Goal: Task Accomplishment & Management: Manage account settings

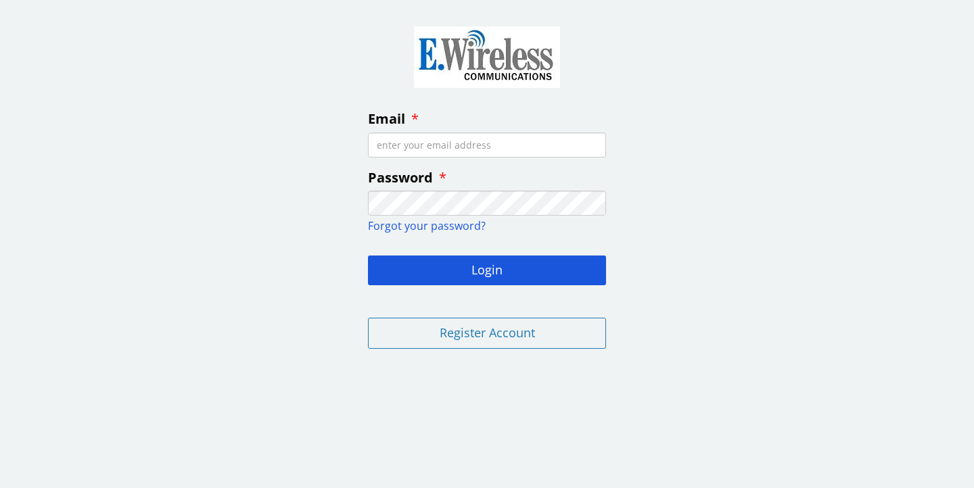
type input "l"
click at [474, 150] on input "Email" at bounding box center [487, 145] width 238 height 25
type input "[EMAIL_ADDRESS][DOMAIN_NAME]"
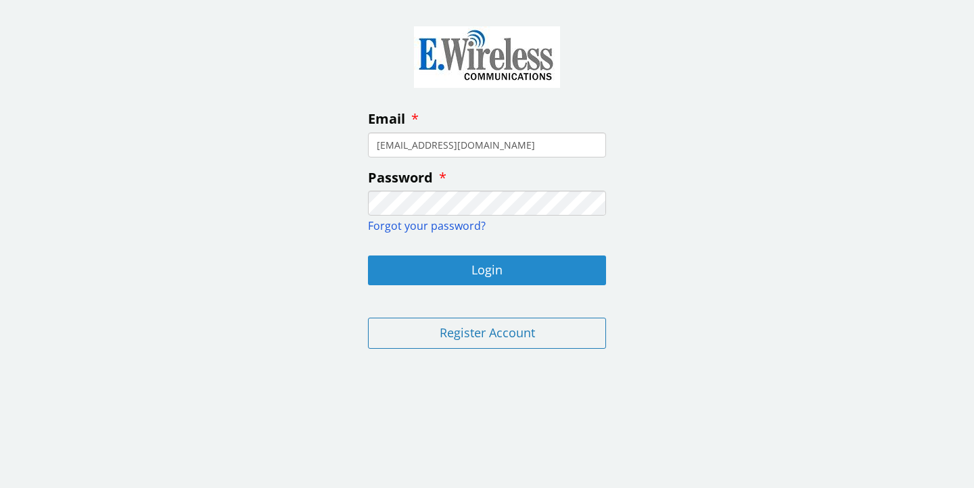
click at [466, 273] on button "Login" at bounding box center [487, 271] width 238 height 30
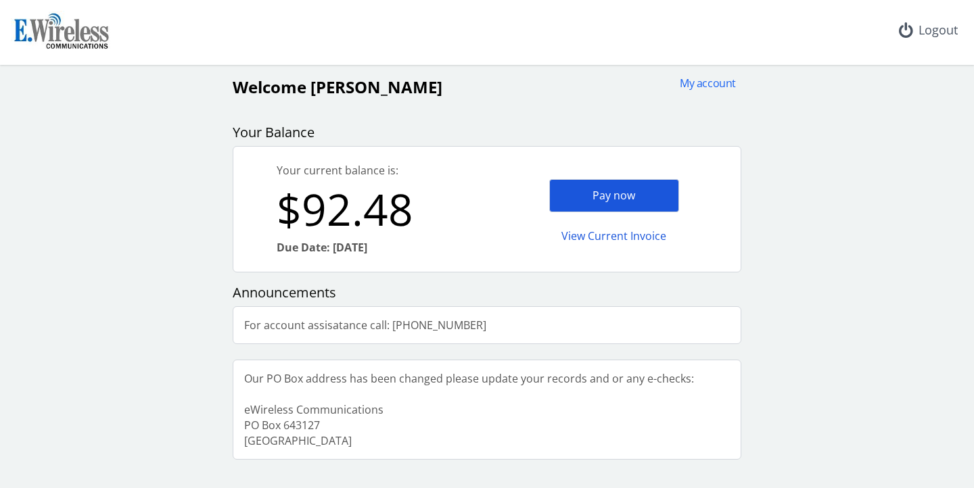
click at [603, 197] on div "Pay now" at bounding box center [614, 195] width 130 height 33
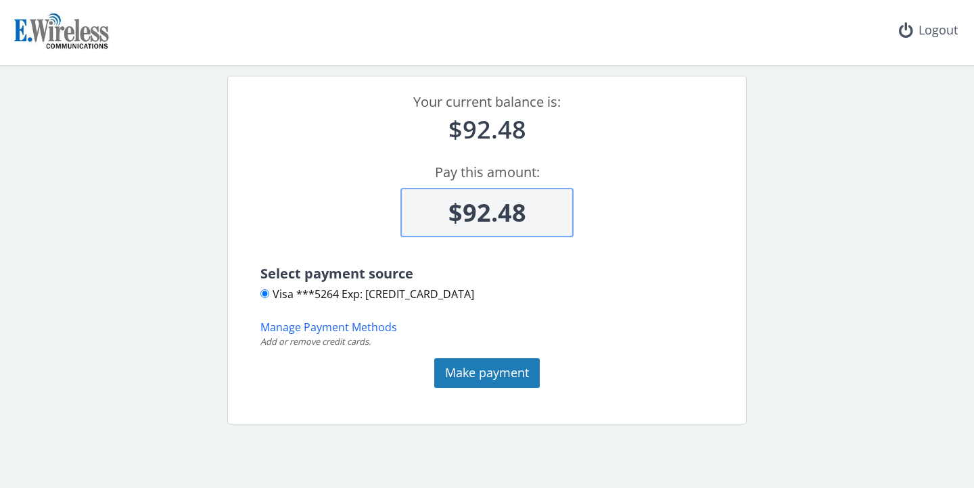
scroll to position [57, 0]
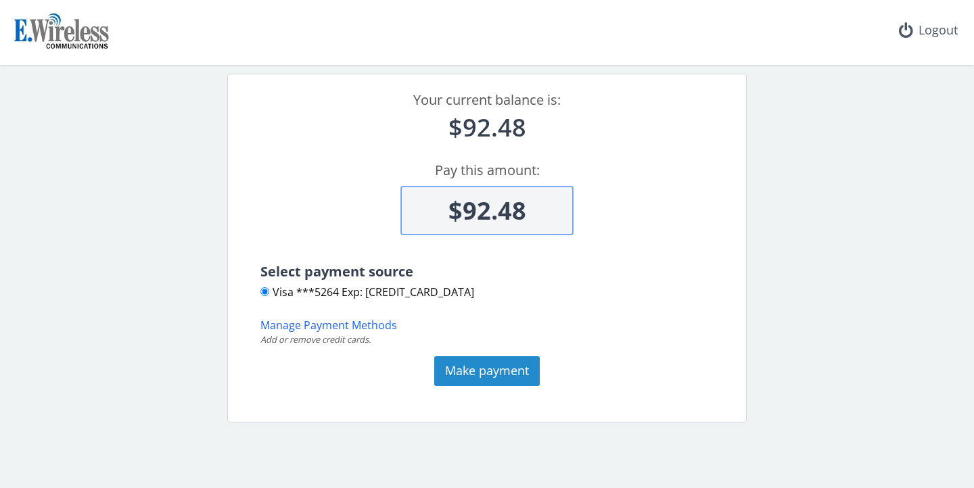
click at [498, 370] on button "Make payment" at bounding box center [486, 371] width 105 height 30
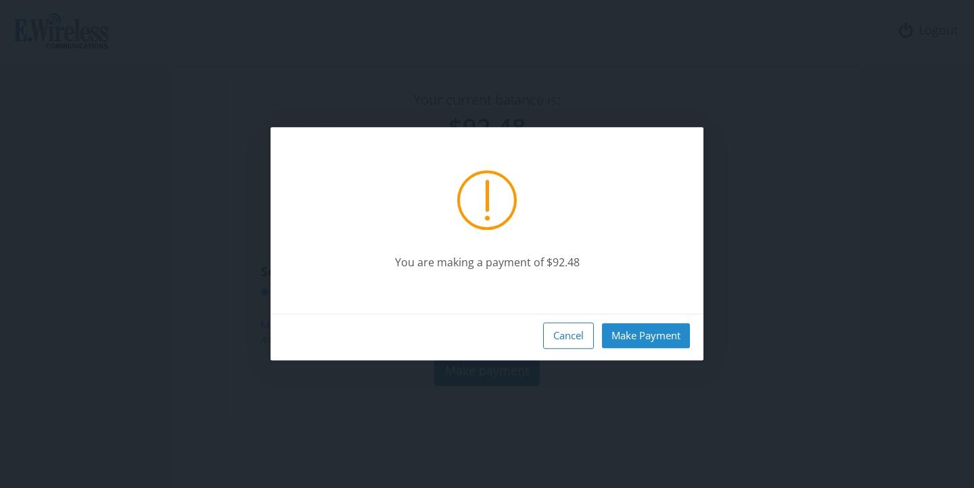
click at [634, 331] on button "Make Payment" at bounding box center [646, 335] width 88 height 25
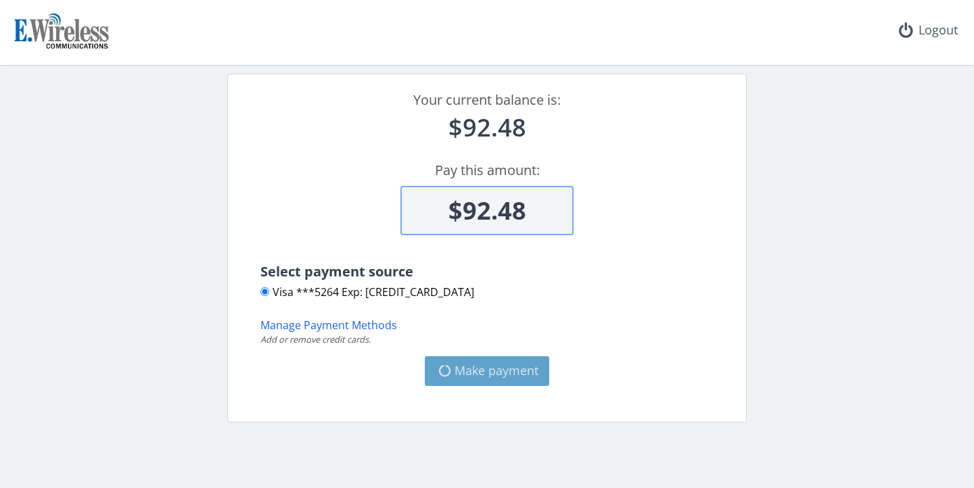
type input "$0"
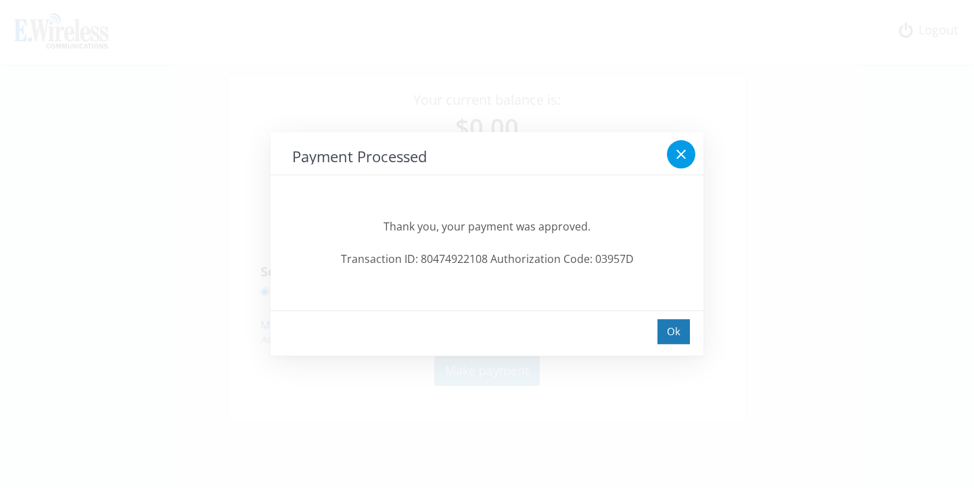
click at [678, 155] on icon at bounding box center [681, 155] width 16 height 16
